Goal: Register for event/course

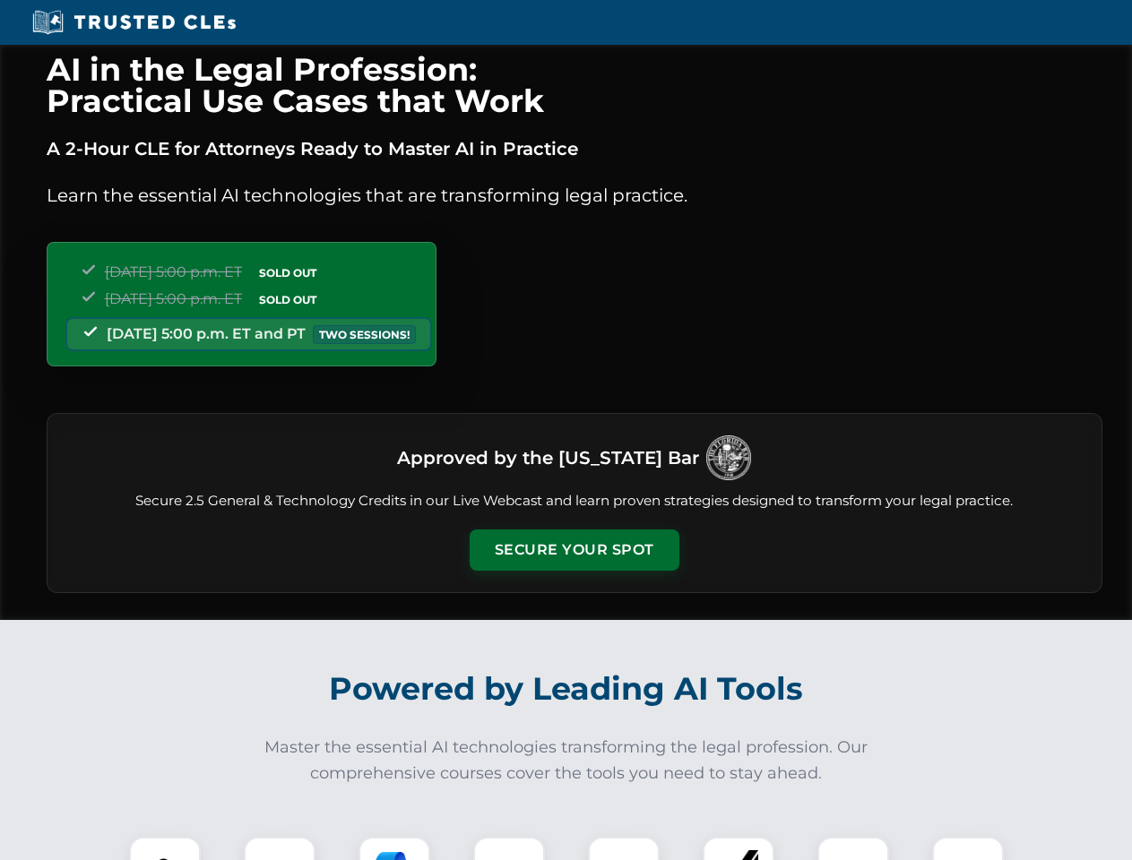
click at [574, 550] on button "Secure Your Spot" at bounding box center [575, 550] width 210 height 41
click at [165, 849] on img at bounding box center [165, 873] width 52 height 52
click at [280, 849] on div at bounding box center [280, 873] width 72 height 72
click at [394, 849] on div at bounding box center [395, 873] width 72 height 72
click at [509, 849] on img at bounding box center [509, 873] width 50 height 50
